Goal: Information Seeking & Learning: Learn about a topic

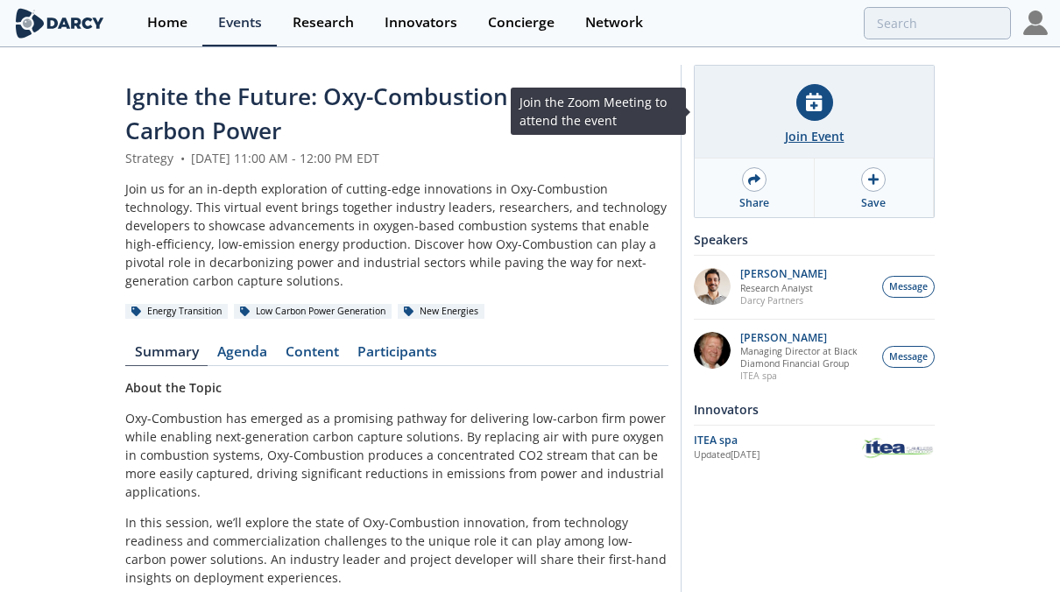
click at [814, 101] on icon at bounding box center [814, 102] width 16 height 18
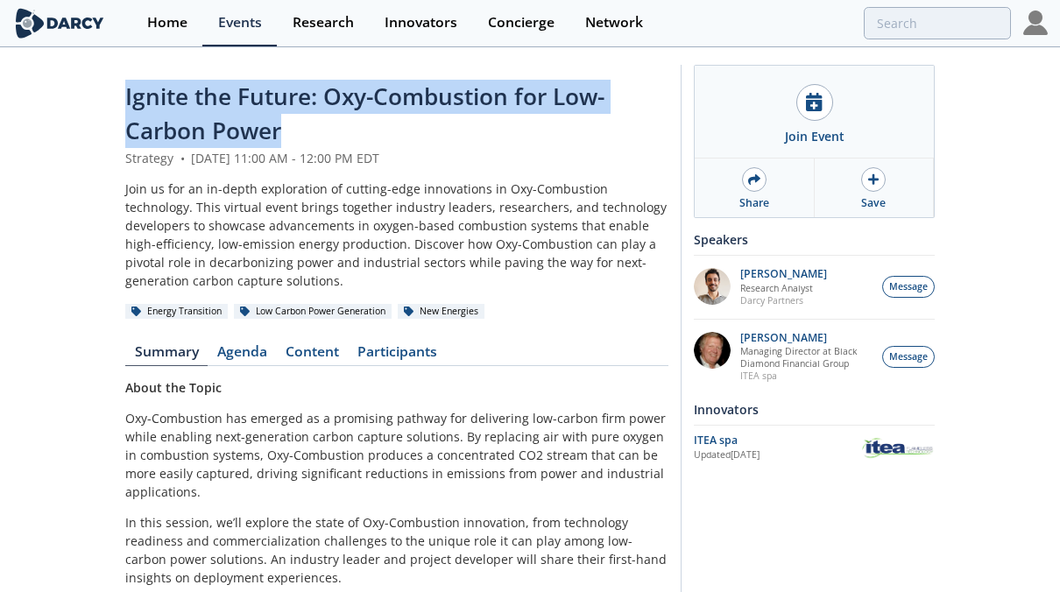
drag, startPoint x: 335, startPoint y: 123, endPoint x: 115, endPoint y: 101, distance: 221.0
click at [115, 101] on div "Ignite the Future: Oxy-Combustion for Low-Carbon Power Strategy • [DATE] 11:00 …" at bounding box center [530, 474] width 1060 height 850
copy span "Ignite the Future: Oxy-Combustion for Low-Carbon Power"
click at [642, 84] on div "Ignite the Future: Oxy-Combustion for Low-Carbon Power" at bounding box center [396, 114] width 543 height 69
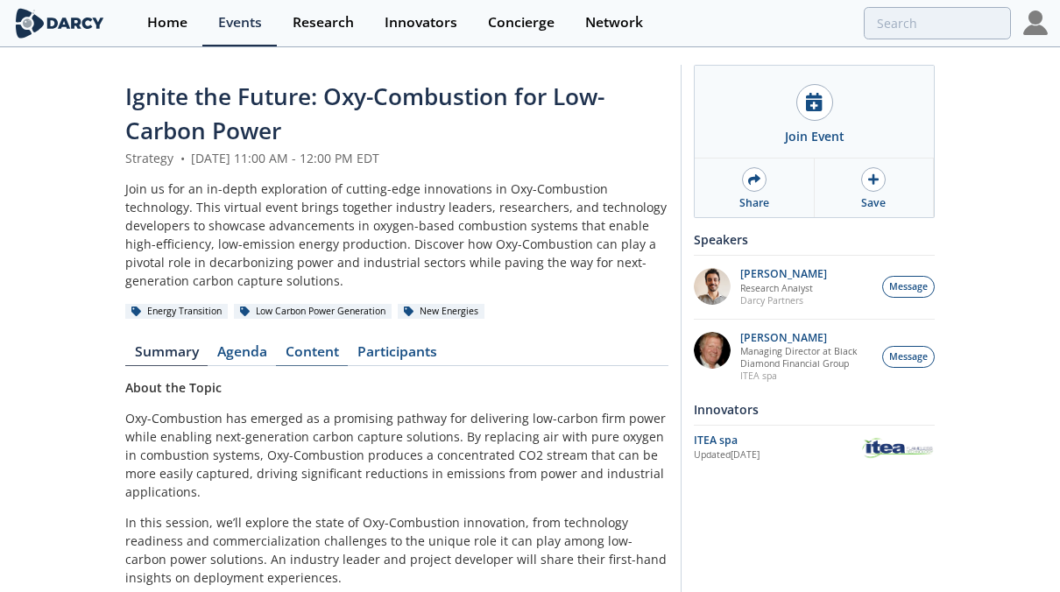
click at [314, 355] on link "Content" at bounding box center [312, 355] width 72 height 21
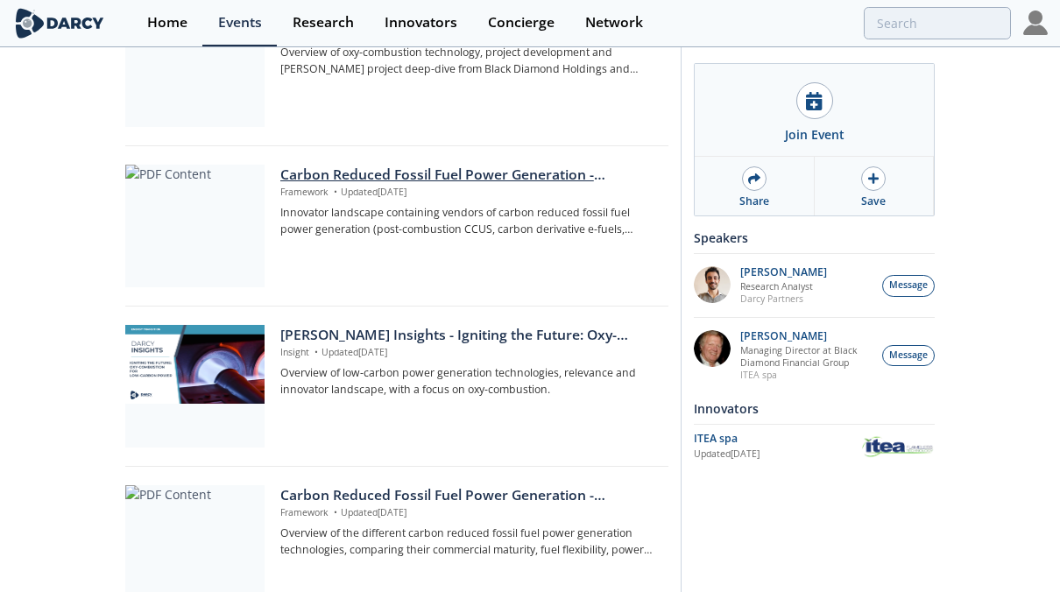
scroll to position [384, 0]
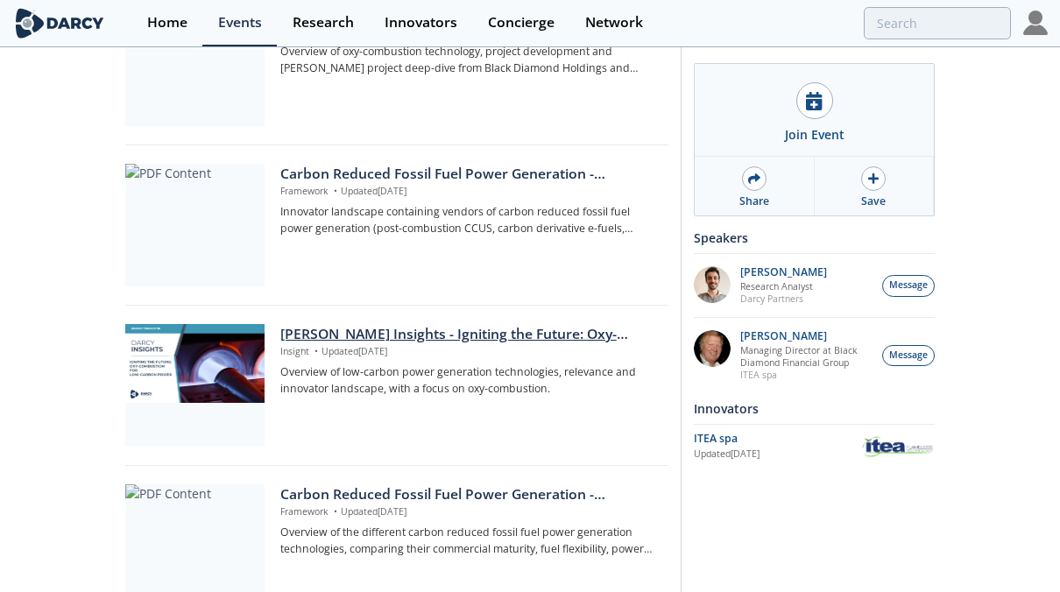
click at [481, 335] on div "[PERSON_NAME] Insights - Igniting the Future: Oxy-Combustion for Low-carbon pow…" at bounding box center [468, 334] width 376 height 21
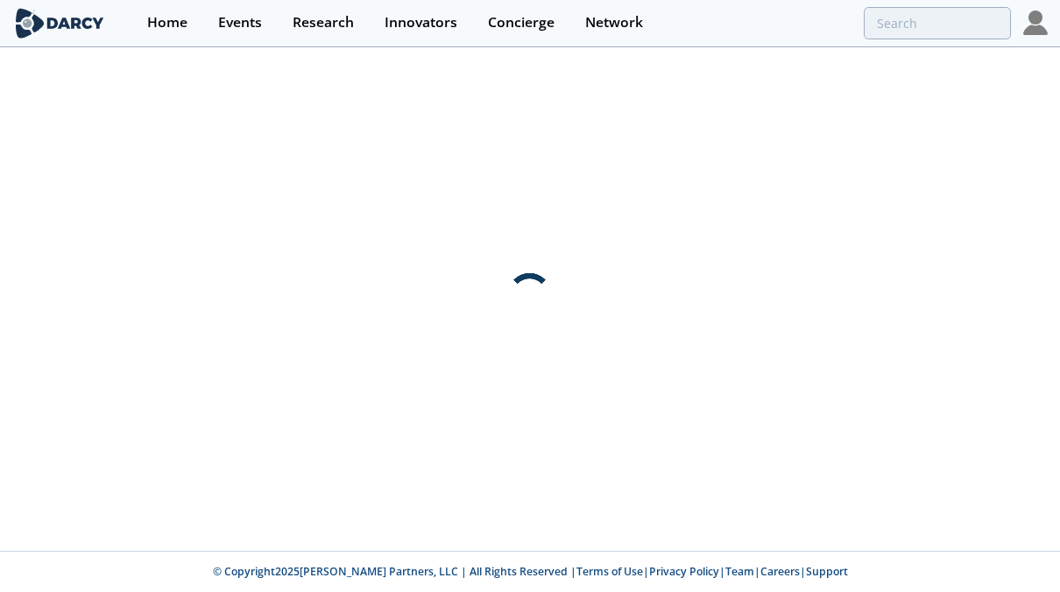
scroll to position [0, 0]
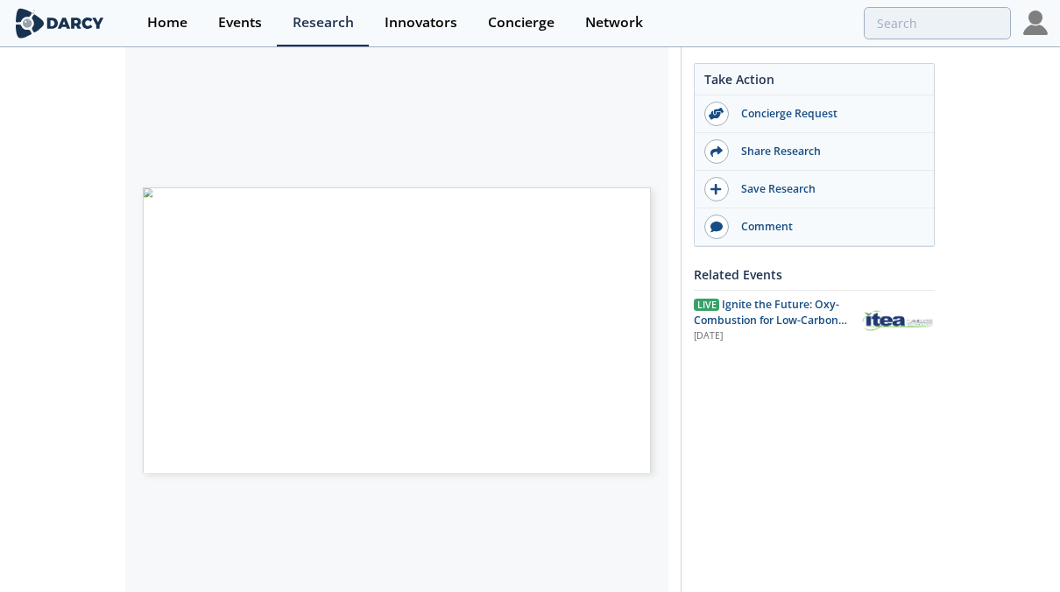
scroll to position [328, 0]
